Goal: Task Accomplishment & Management: Use online tool/utility

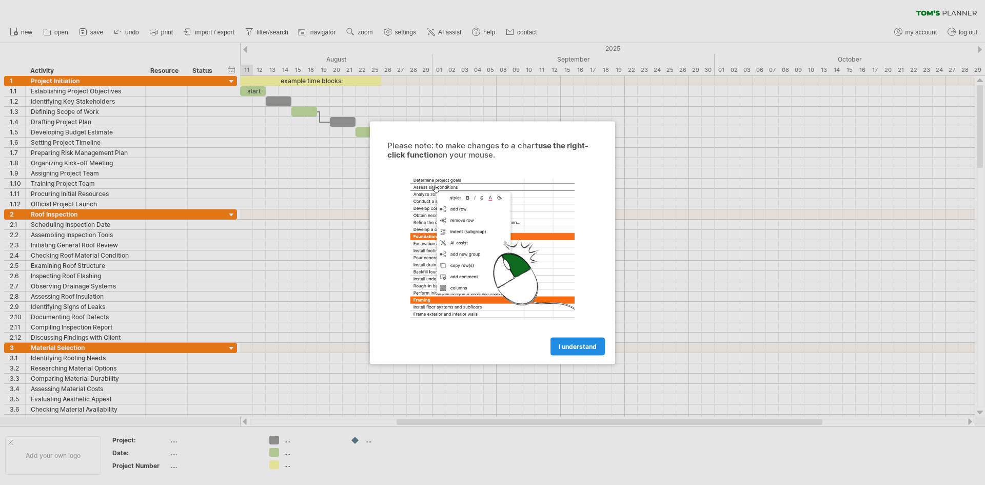
click at [572, 346] on span "I understand" at bounding box center [578, 346] width 38 height 8
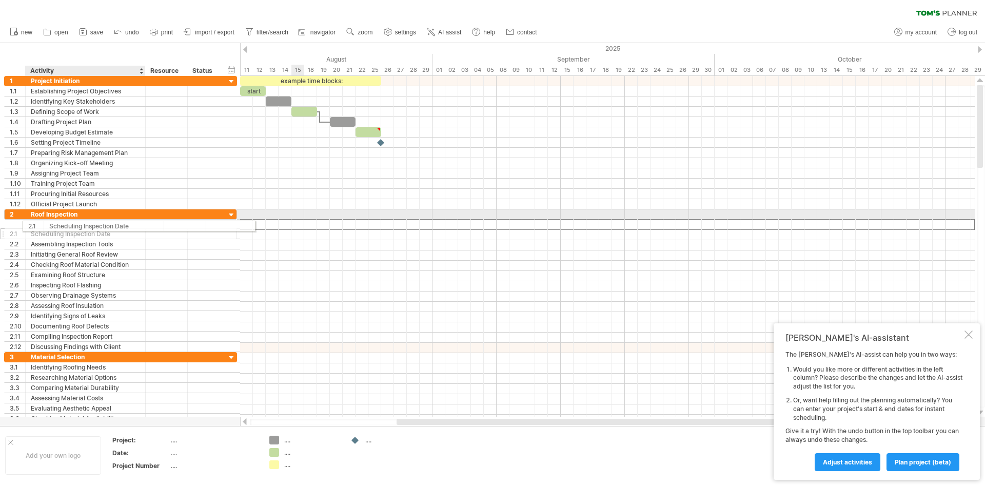
drag, startPoint x: 135, startPoint y: 227, endPoint x: 149, endPoint y: 224, distance: 14.7
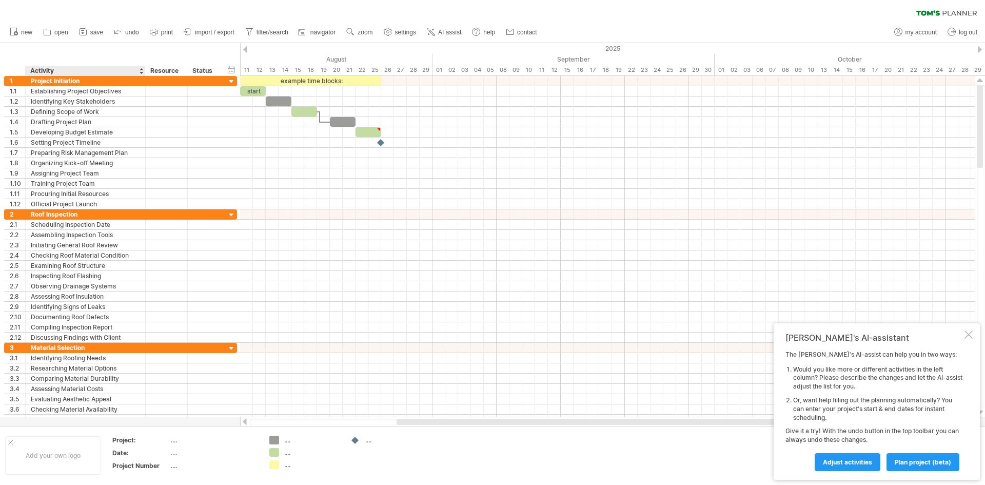
click at [67, 72] on div "Activity" at bounding box center [84, 71] width 109 height 10
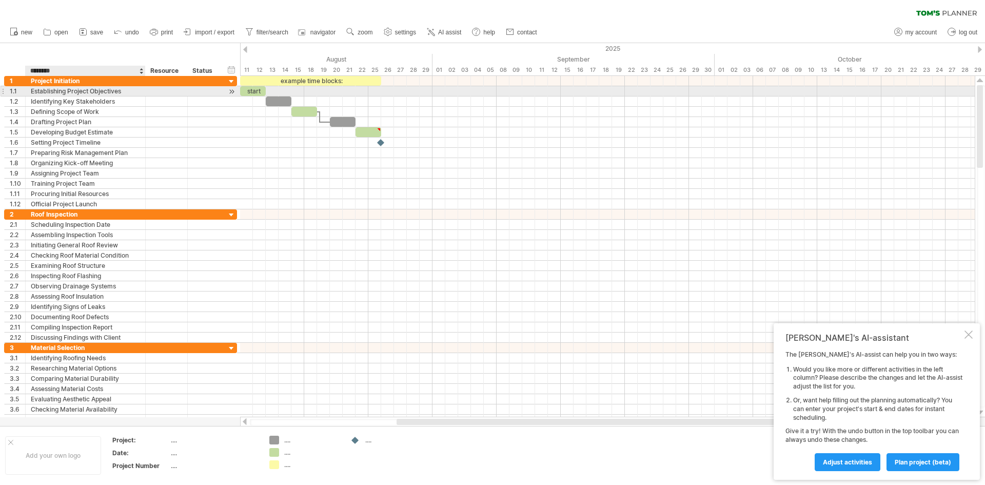
click at [51, 89] on div "Establishing Project Objectives" at bounding box center [85, 91] width 109 height 10
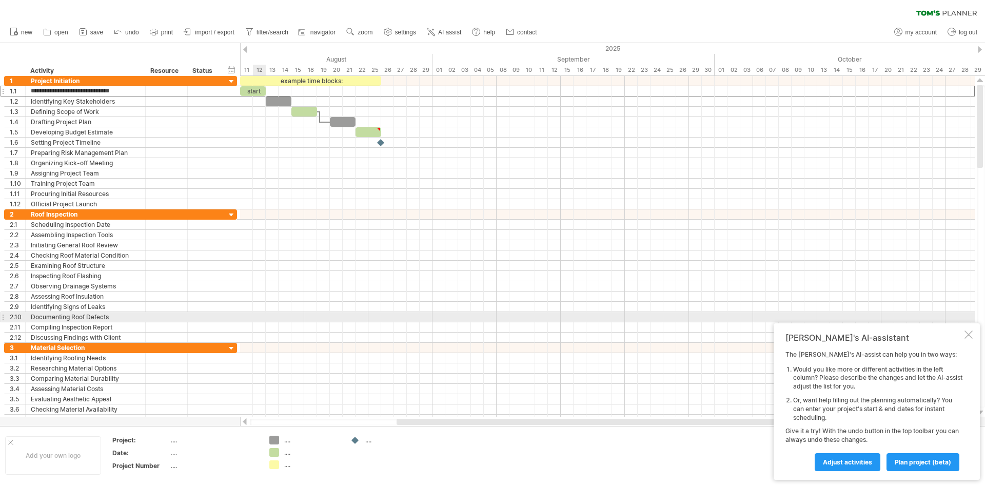
click at [256, 314] on div at bounding box center [607, 317] width 735 height 10
click at [259, 317] on div at bounding box center [607, 317] width 735 height 10
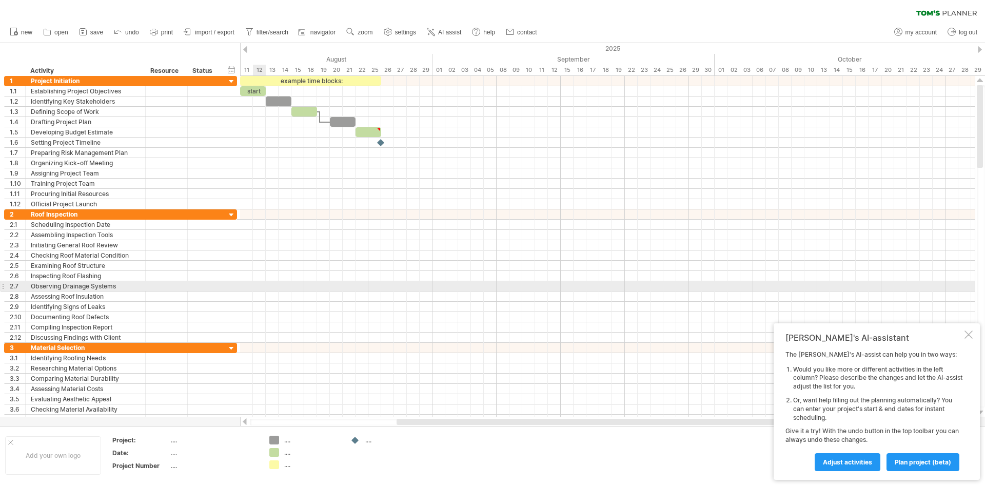
click at [263, 289] on div at bounding box center [607, 286] width 735 height 10
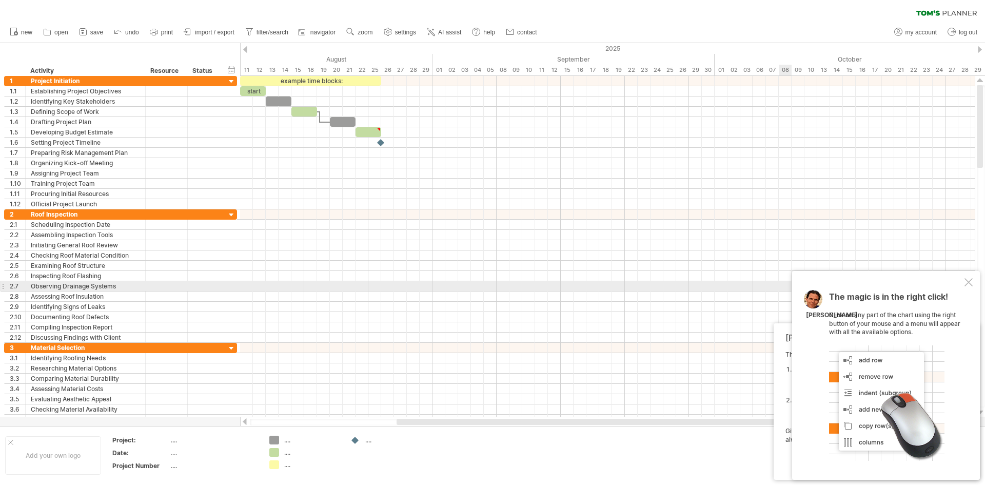
click at [967, 282] on div at bounding box center [968, 282] width 8 height 8
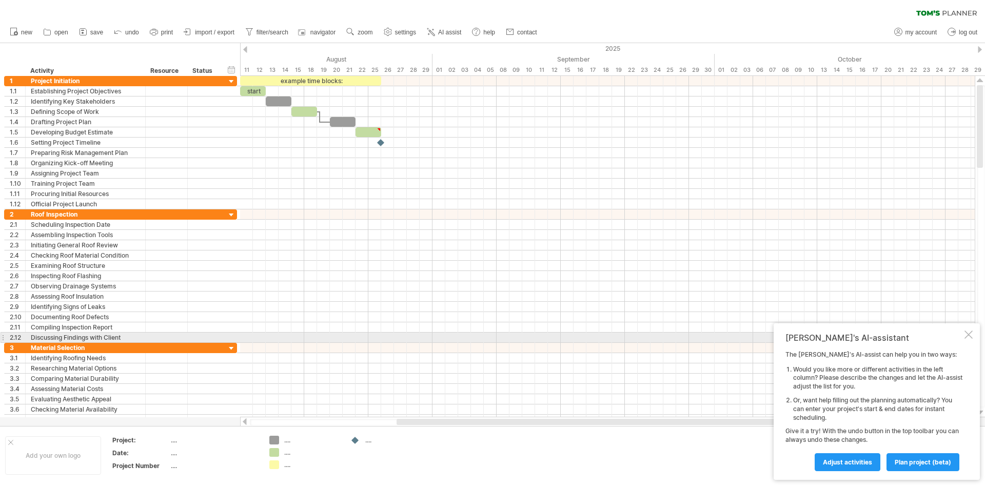
click at [970, 333] on div at bounding box center [968, 334] width 8 height 8
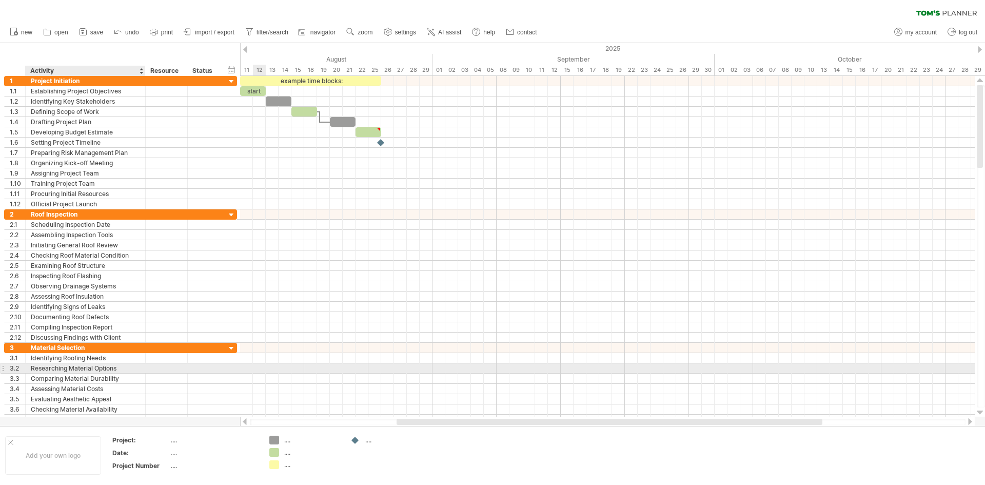
click at [80, 368] on div "Researching Material Options" at bounding box center [85, 368] width 109 height 10
click at [81, 368] on input "**********" at bounding box center [85, 368] width 109 height 10
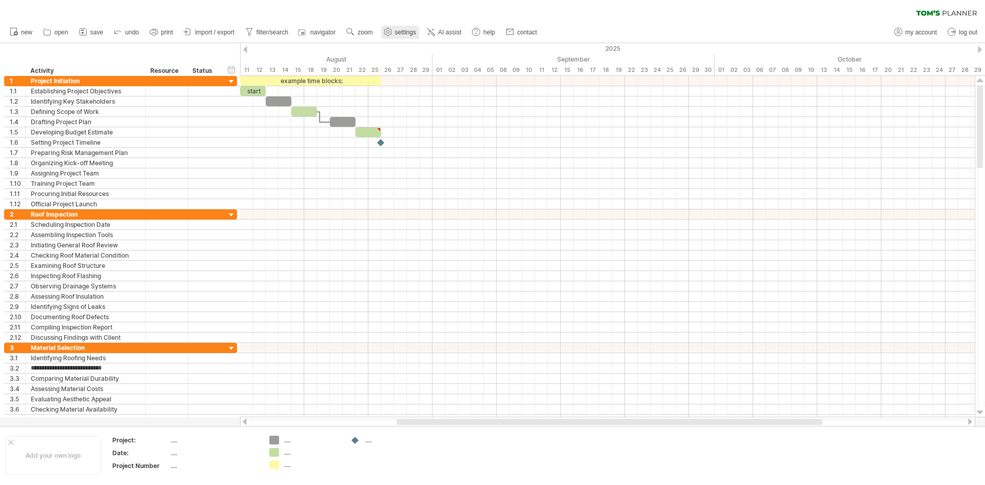
click at [404, 32] on span "settings" at bounding box center [405, 32] width 21 height 7
select select "*"
select select "**"
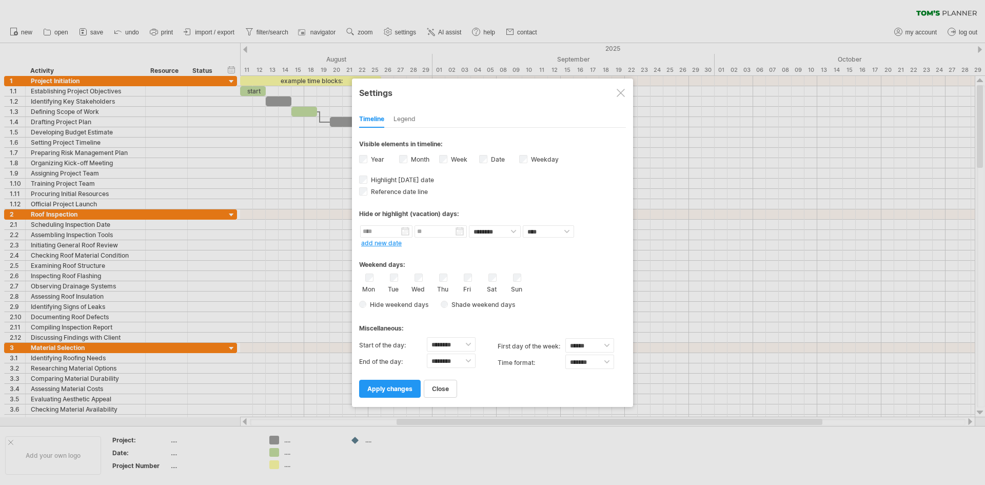
click at [621, 96] on div at bounding box center [621, 93] width 8 height 8
